Goal: Task Accomplishment & Management: Use online tool/utility

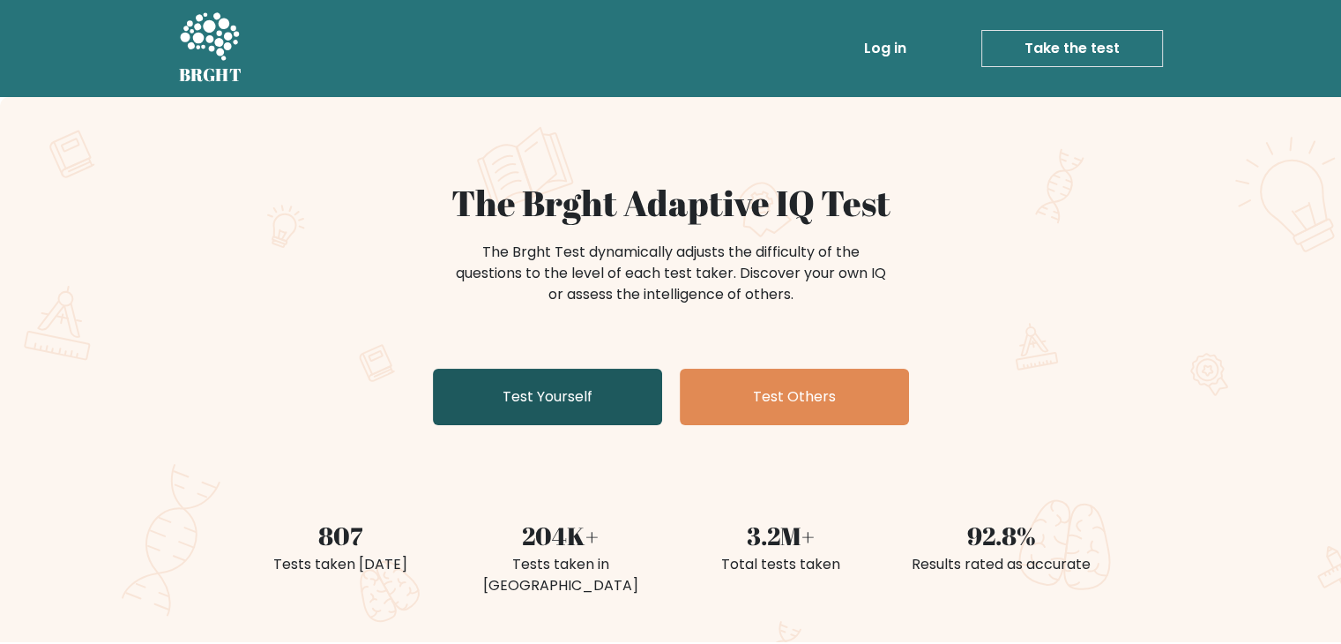
click at [471, 395] on link "Test Yourself" at bounding box center [547, 397] width 229 height 56
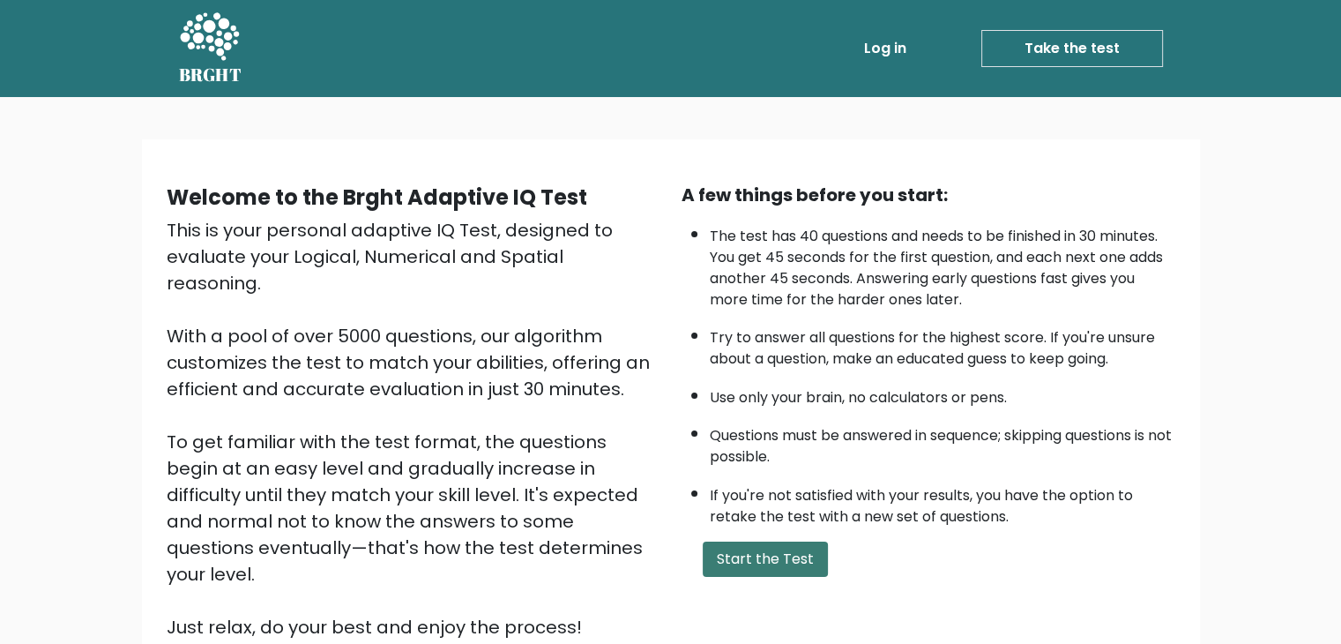
click at [756, 549] on button "Start the Test" at bounding box center [765, 558] width 125 height 35
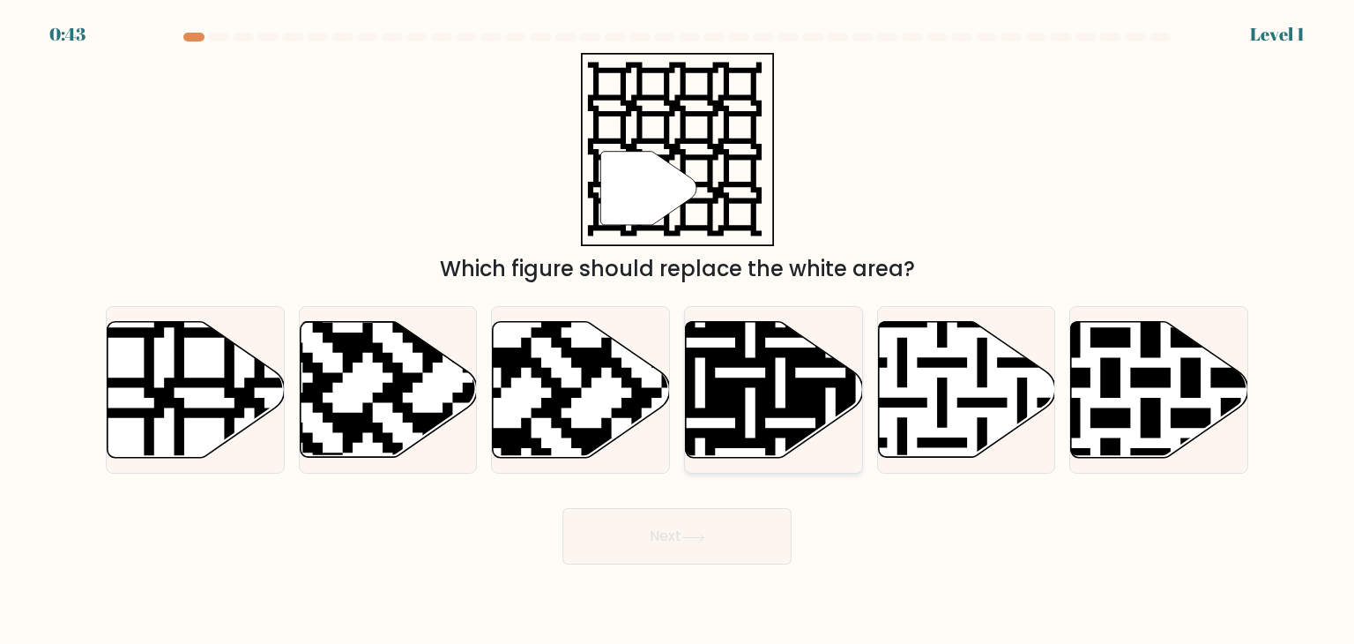
click at [730, 370] on icon at bounding box center [774, 390] width 177 height 136
click at [678, 331] on input "d." at bounding box center [677, 326] width 1 height 9
radio input "true"
